Goal: Information Seeking & Learning: Learn about a topic

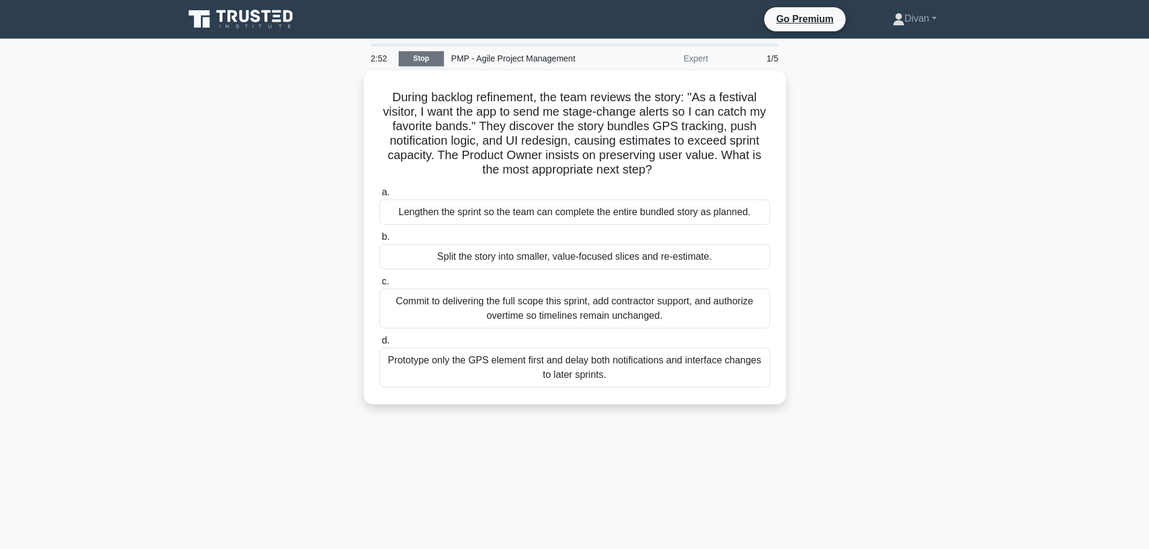
click at [428, 55] on link "Stop" at bounding box center [421, 58] width 45 height 15
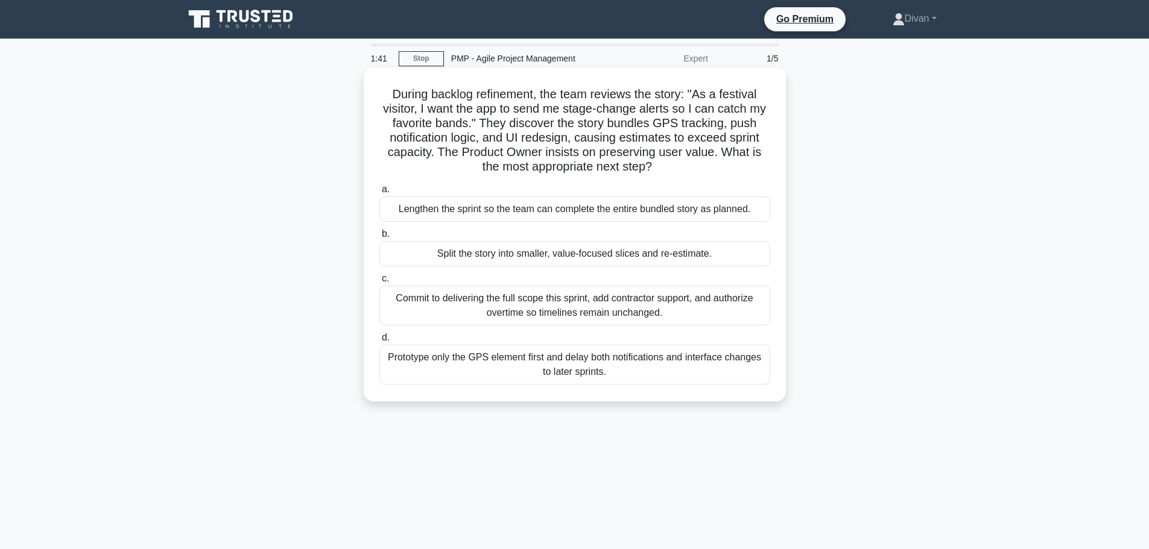
click at [581, 378] on div "Prototype only the GPS element first and delay both notifications and interface…" at bounding box center [574, 365] width 391 height 40
click at [379, 342] on input "d. Prototype only the GPS element first and delay both notifications and interf…" at bounding box center [379, 338] width 0 height 8
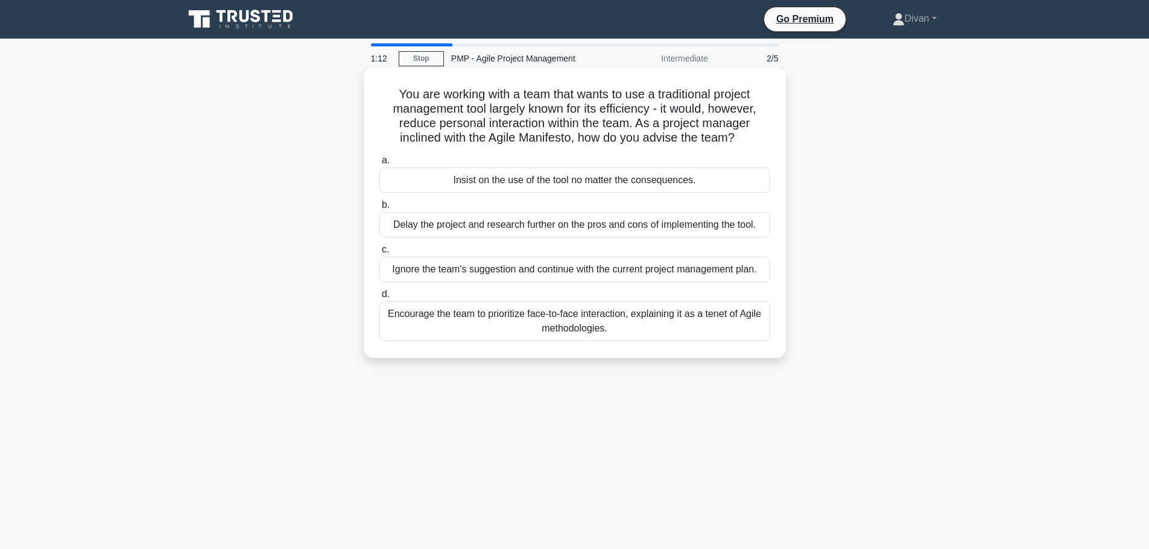
click at [684, 329] on div "Encourage the team to prioritize face-to-face interaction, explaining it as a t…" at bounding box center [574, 322] width 391 height 40
click at [379, 299] on input "d. Encourage the team to prioritize face-to-face interaction, explaining it as …" at bounding box center [379, 295] width 0 height 8
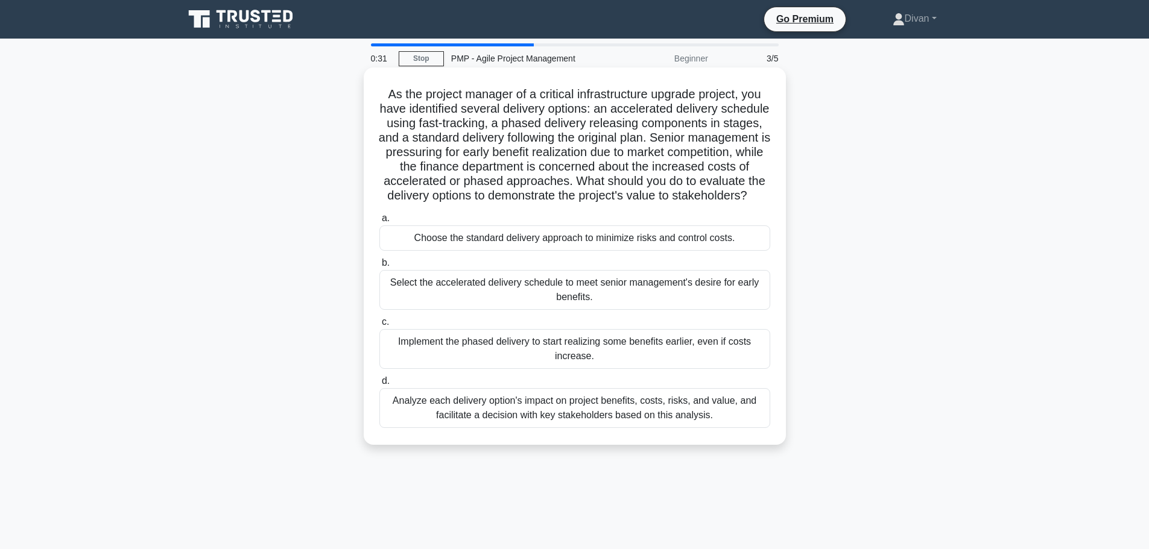
click at [675, 426] on div "Analyze each delivery option's impact on project benefits, costs, risks, and va…" at bounding box center [574, 408] width 391 height 40
click at [379, 385] on input "d. Analyze each delivery option's impact on project benefits, costs, risks, and…" at bounding box center [379, 382] width 0 height 8
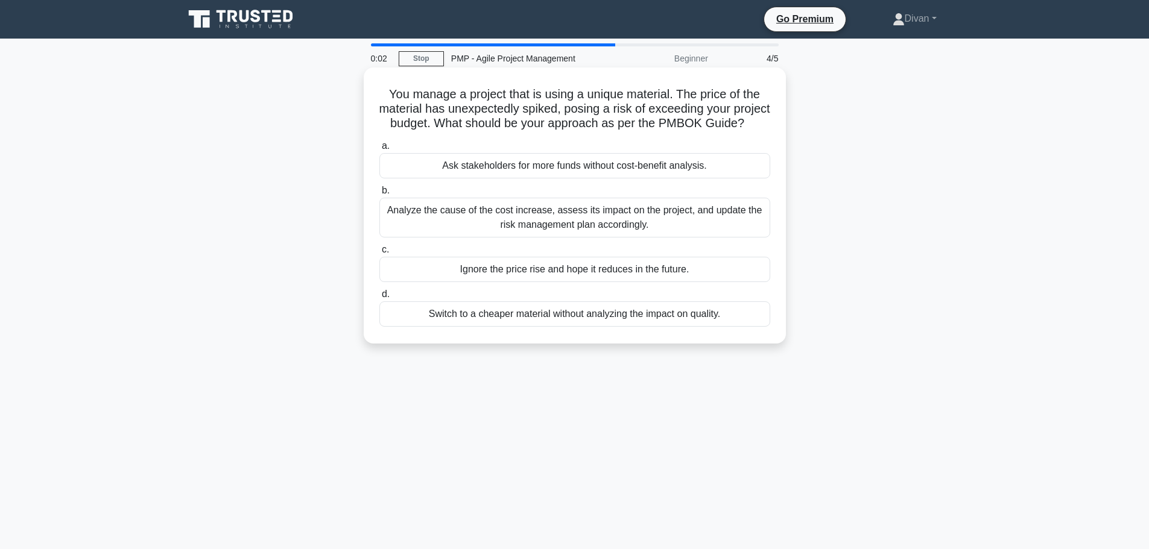
click at [582, 179] on div "Ask stakeholders for more funds without cost-benefit analysis." at bounding box center [574, 165] width 391 height 25
click at [379, 150] on input "a. Ask stakeholders for more funds without cost-benefit analysis." at bounding box center [379, 146] width 0 height 8
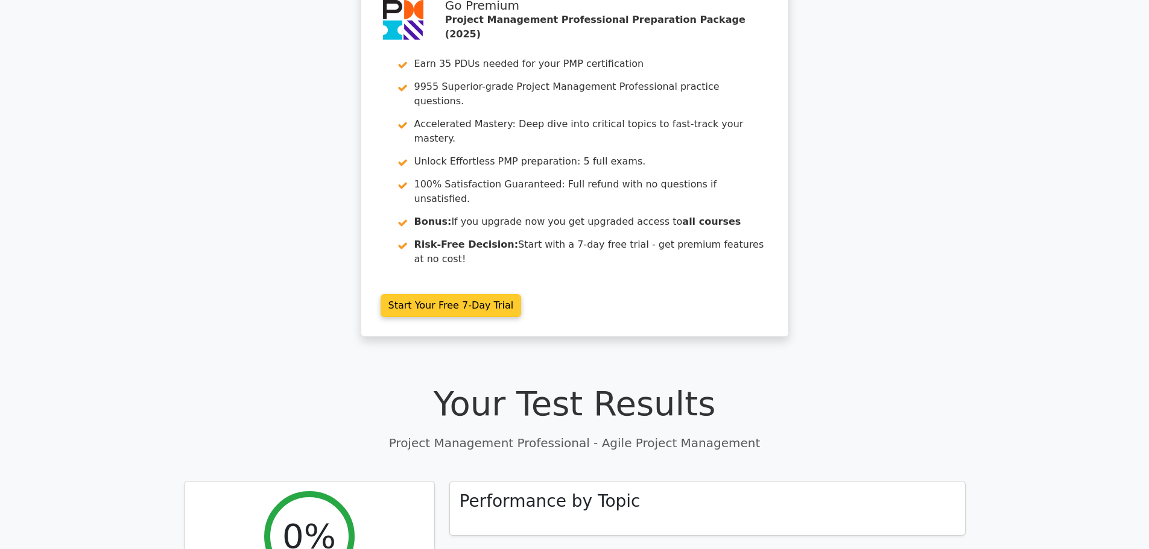
scroll to position [362, 0]
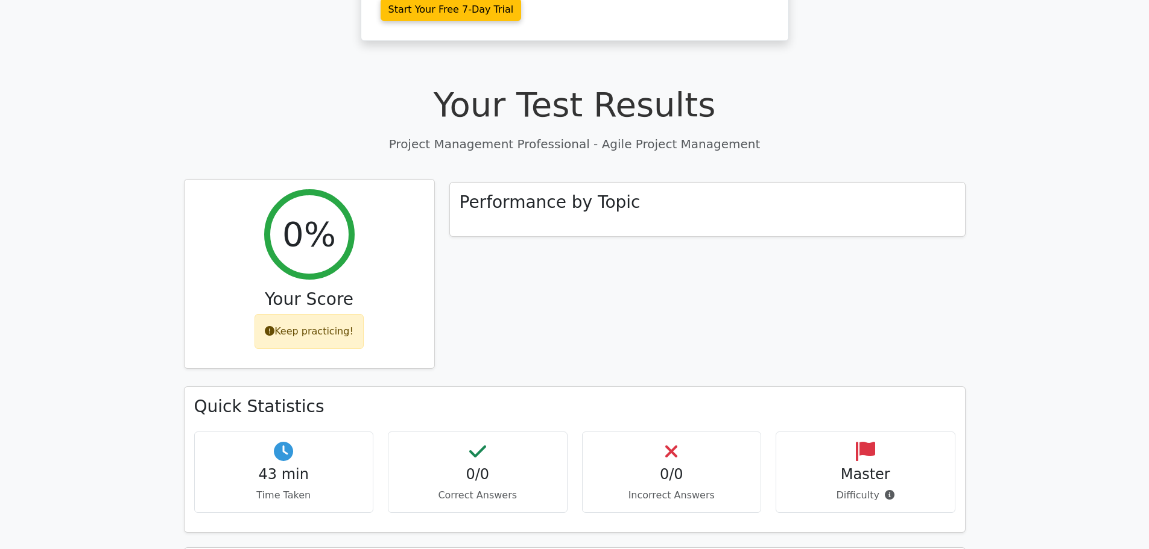
click at [323, 314] on div "Keep practicing!" at bounding box center [308, 331] width 109 height 35
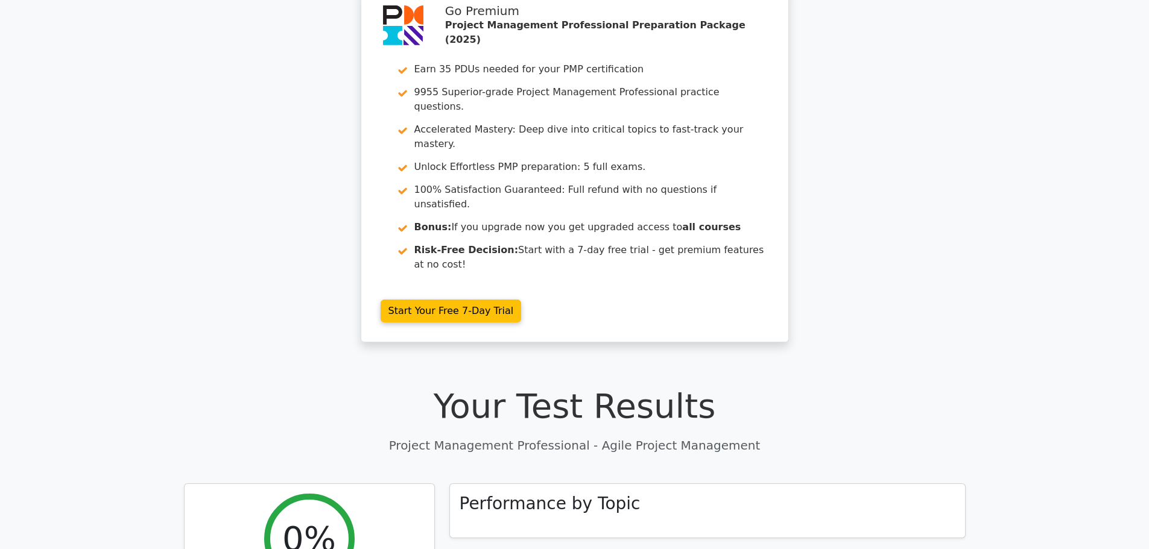
scroll to position [0, 0]
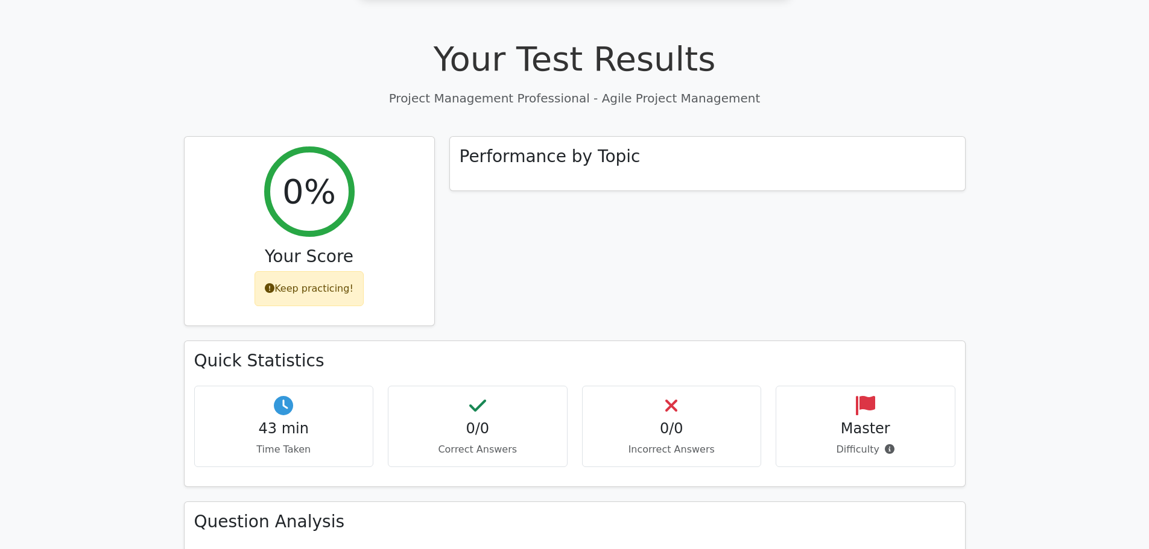
scroll to position [422, 0]
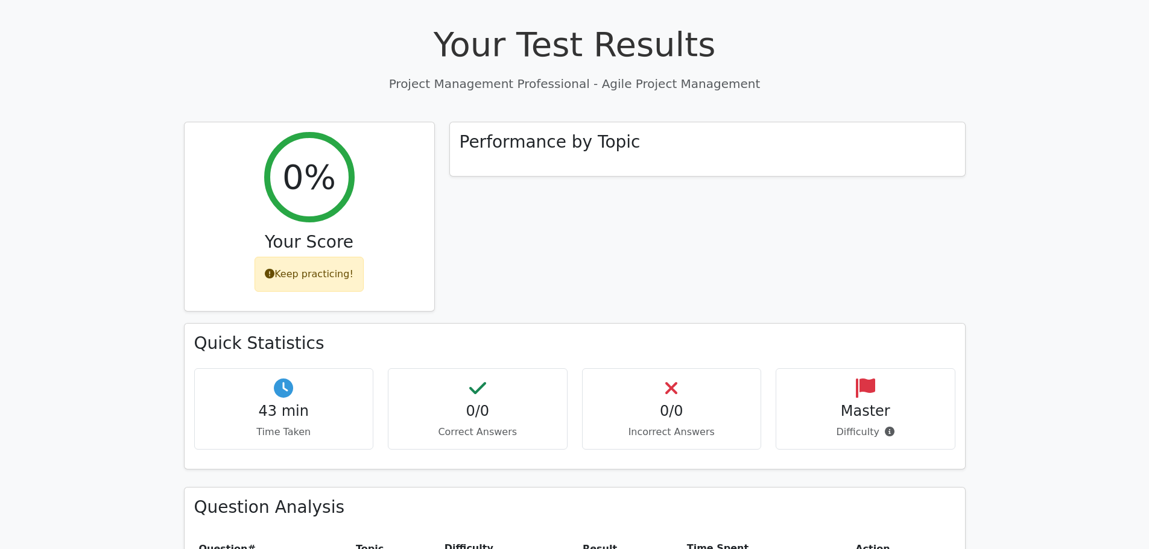
click at [862, 403] on h4 "Master" at bounding box center [865, 411] width 159 height 17
click at [861, 379] on icon at bounding box center [865, 388] width 19 height 19
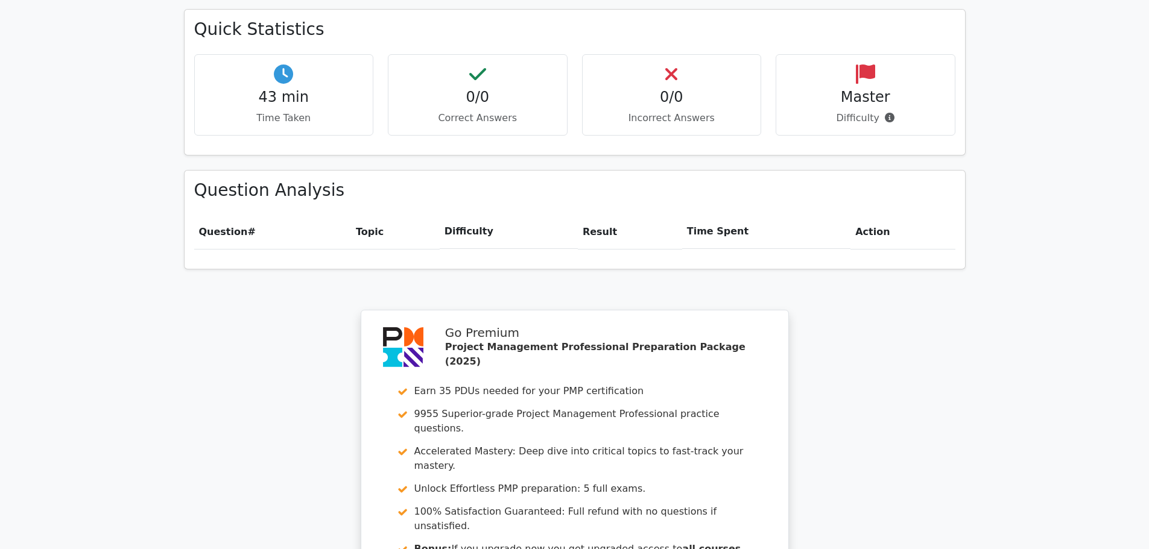
scroll to position [979, 0]
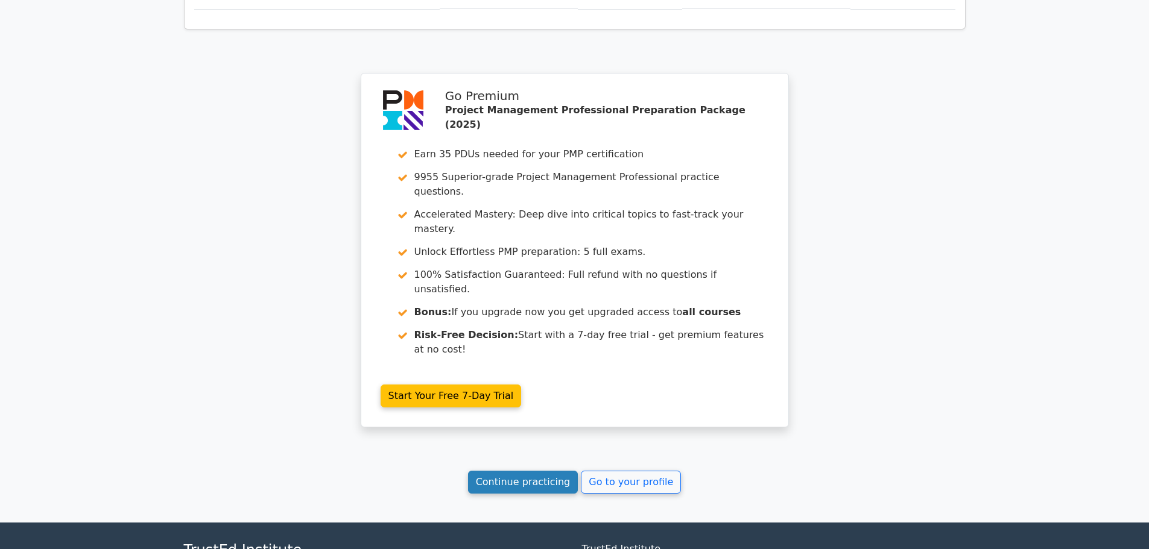
click at [539, 471] on link "Continue practicing" at bounding box center [523, 482] width 110 height 23
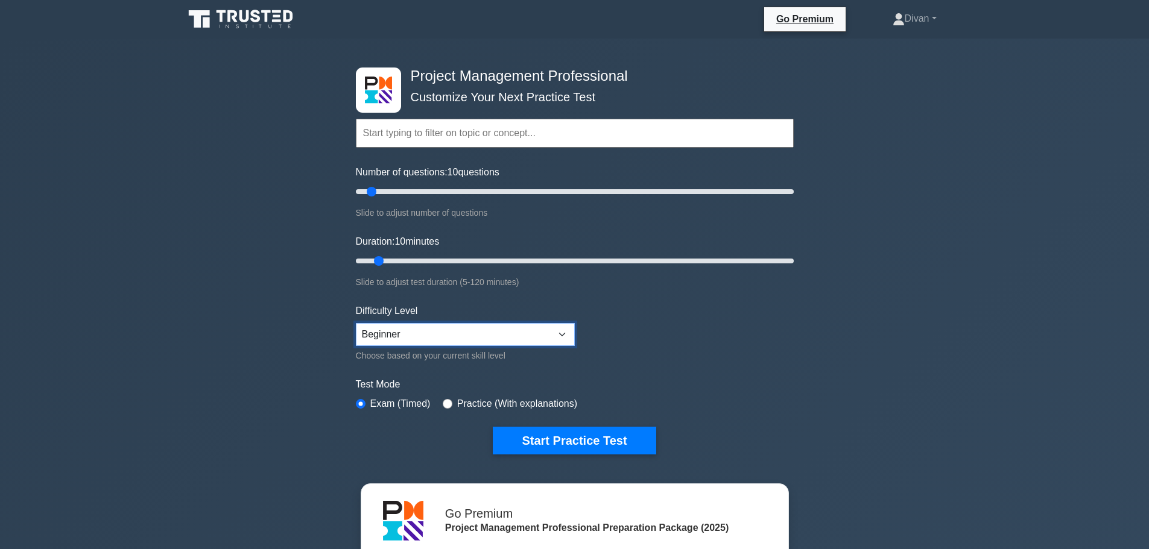
click at [543, 331] on select "Beginner Intermediate Expert" at bounding box center [465, 334] width 219 height 23
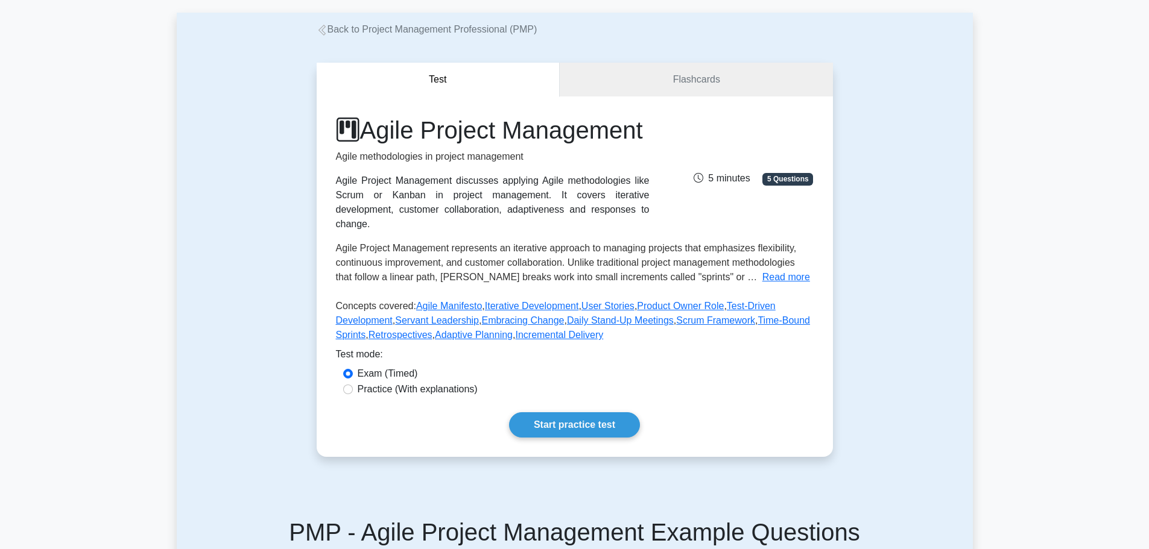
scroll to position [121, 0]
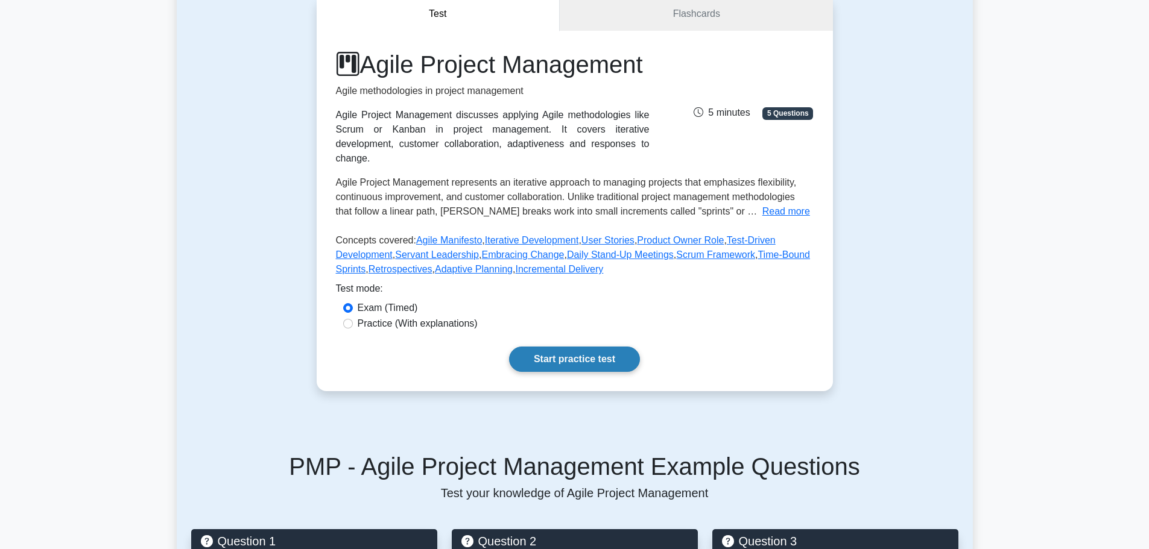
click at [574, 372] on link "Start practice test" at bounding box center [574, 359] width 131 height 25
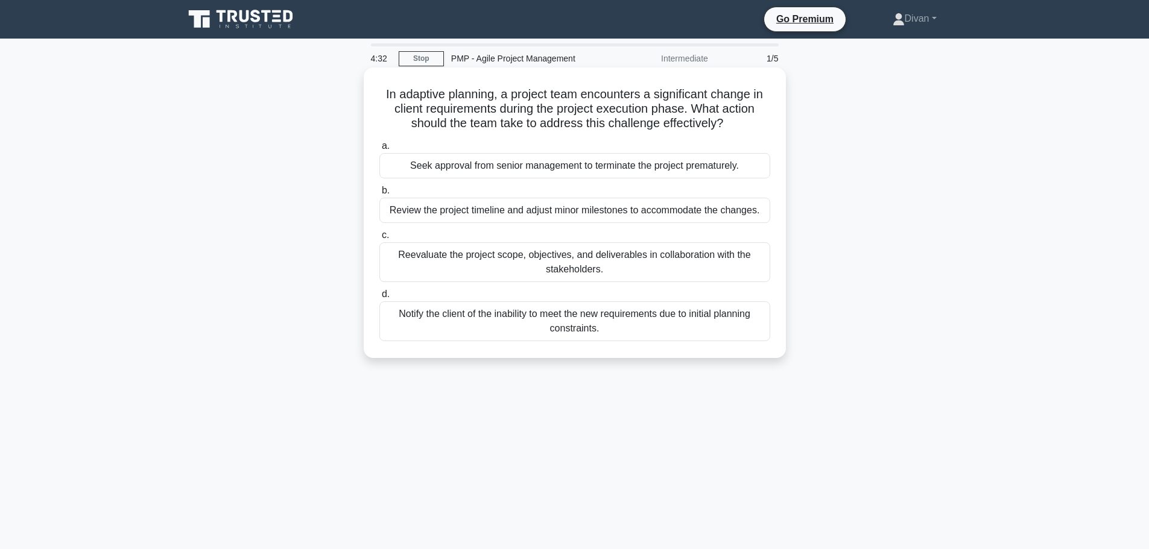
click at [550, 210] on div "Review the project timeline and adjust minor milestones to accommodate the chan…" at bounding box center [574, 210] width 391 height 25
click at [379, 195] on input "b. Review the project timeline and adjust minor milestones to accommodate the c…" at bounding box center [379, 191] width 0 height 8
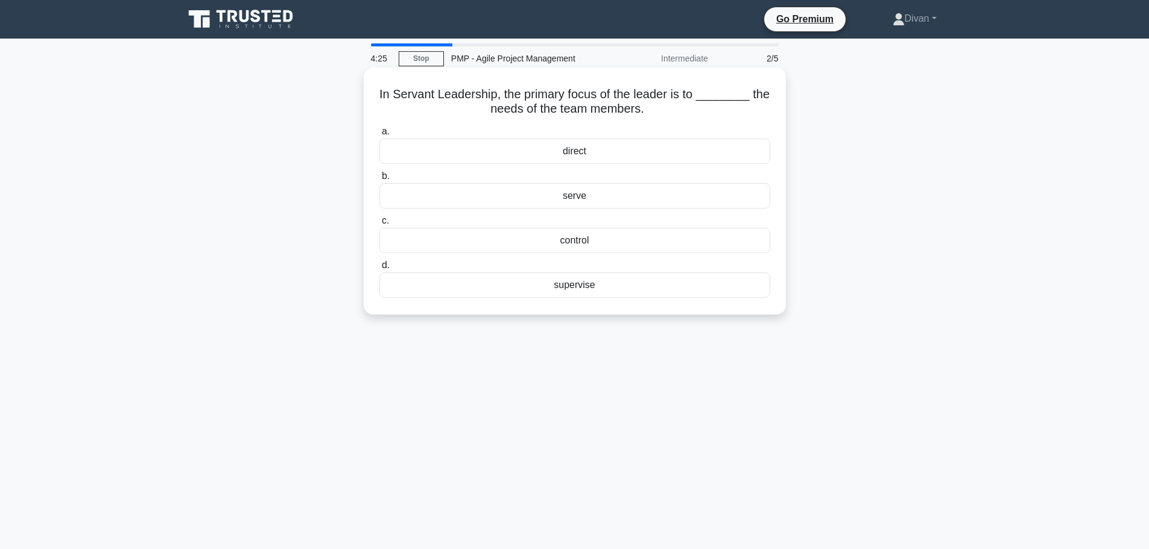
click at [585, 196] on div "serve" at bounding box center [574, 195] width 391 height 25
click at [379, 180] on input "b. serve" at bounding box center [379, 176] width 0 height 8
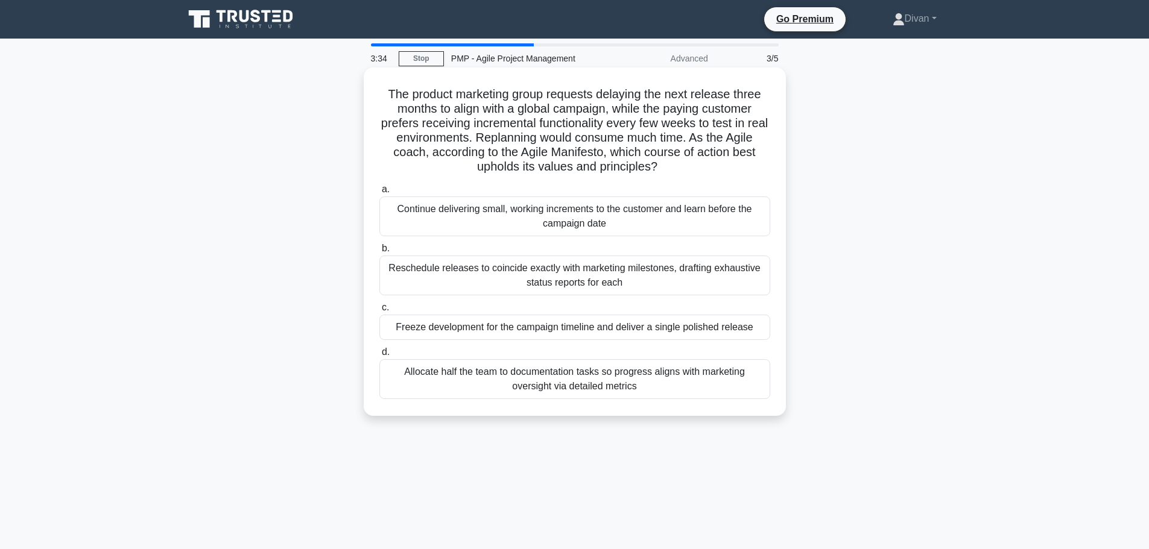
click at [604, 223] on div "Continue delivering small, working increments to the customer and learn before …" at bounding box center [574, 217] width 391 height 40
click at [379, 194] on input "a. Continue delivering small, working increments to the customer and learn befo…" at bounding box center [379, 190] width 0 height 8
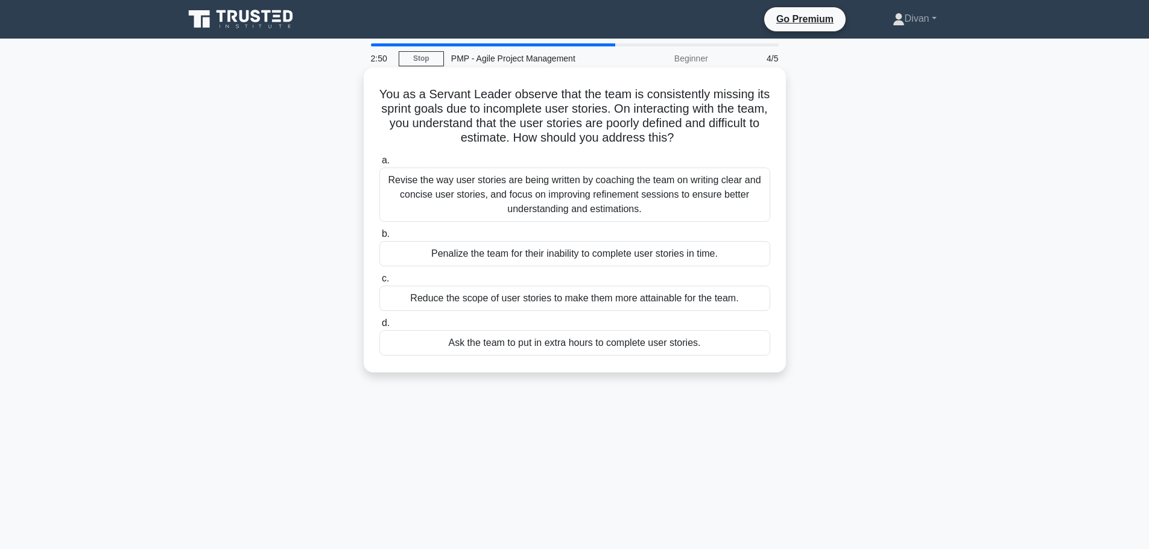
click at [569, 215] on div "Revise the way user stories are being written by coaching the team on writing c…" at bounding box center [574, 195] width 391 height 54
click at [379, 165] on input "a. Revise the way user stories are being written by coaching the team on writin…" at bounding box center [379, 161] width 0 height 8
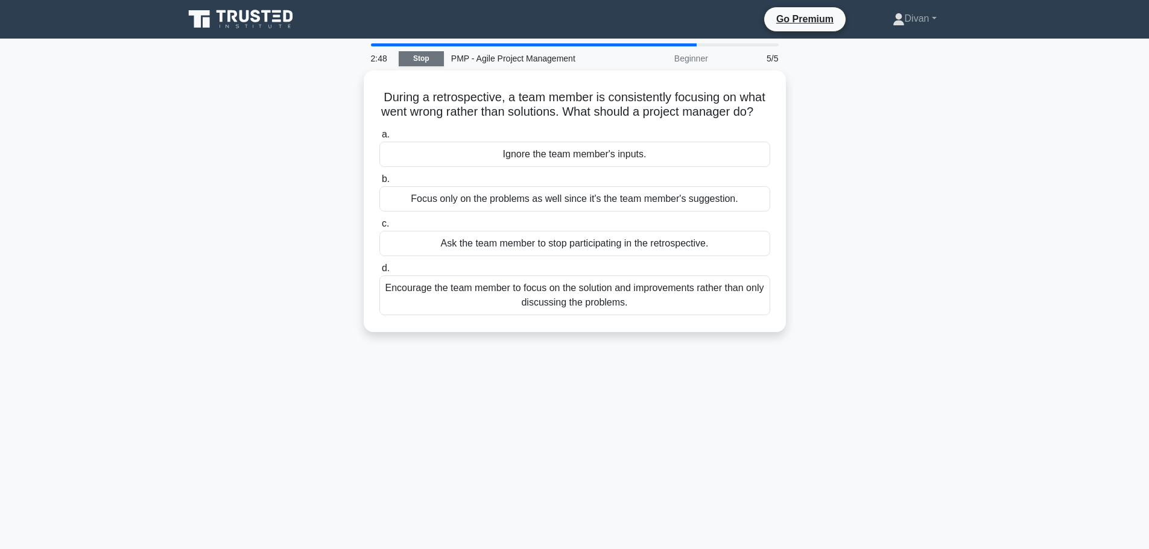
click at [422, 55] on link "Stop" at bounding box center [421, 58] width 45 height 15
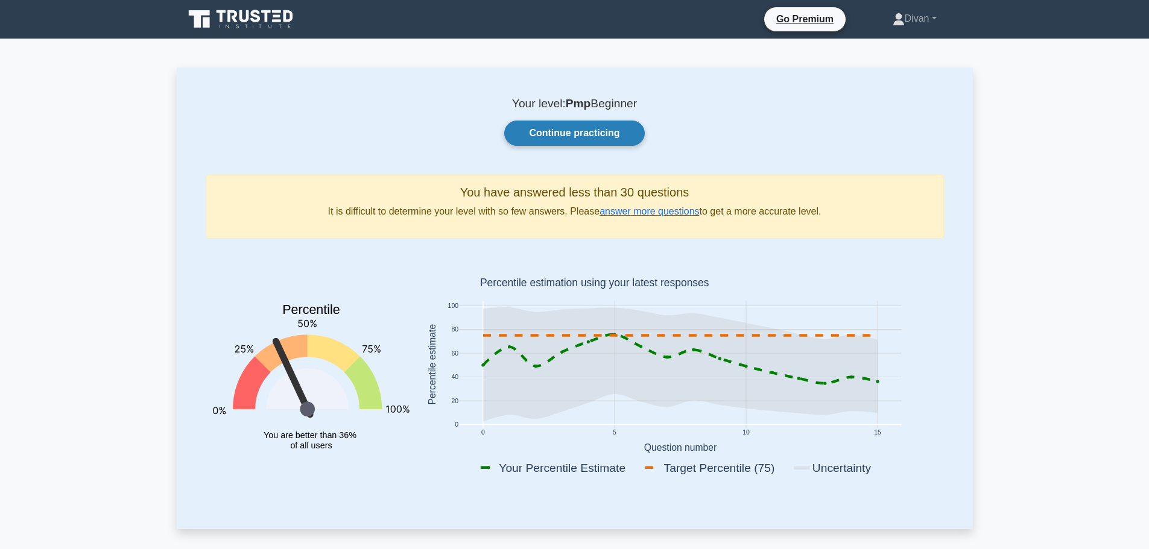
click at [566, 137] on link "Continue practicing" at bounding box center [574, 133] width 140 height 25
